Goal: Communication & Community: Share content

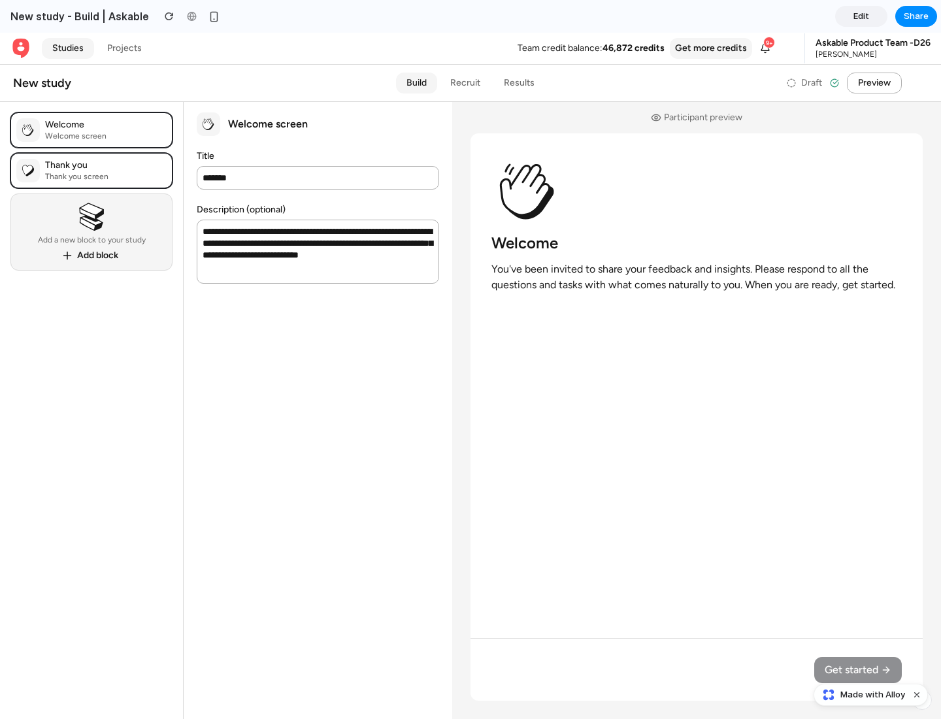
click at [916, 16] on span "Share" at bounding box center [916, 16] width 25 height 13
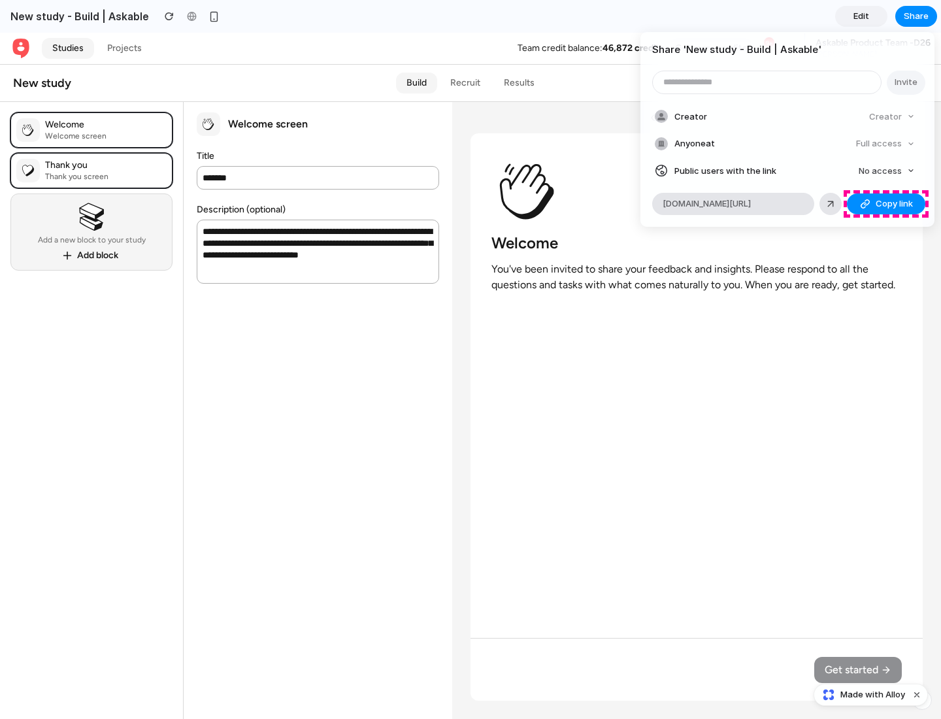
click at [886, 204] on span "Copy link" at bounding box center [894, 203] width 37 height 13
click at [873, 695] on div "Share ' New study - Build | Askable ' Invite Creator Creator Anyone at Full acc…" at bounding box center [470, 359] width 941 height 719
